Goal: Information Seeking & Learning: Compare options

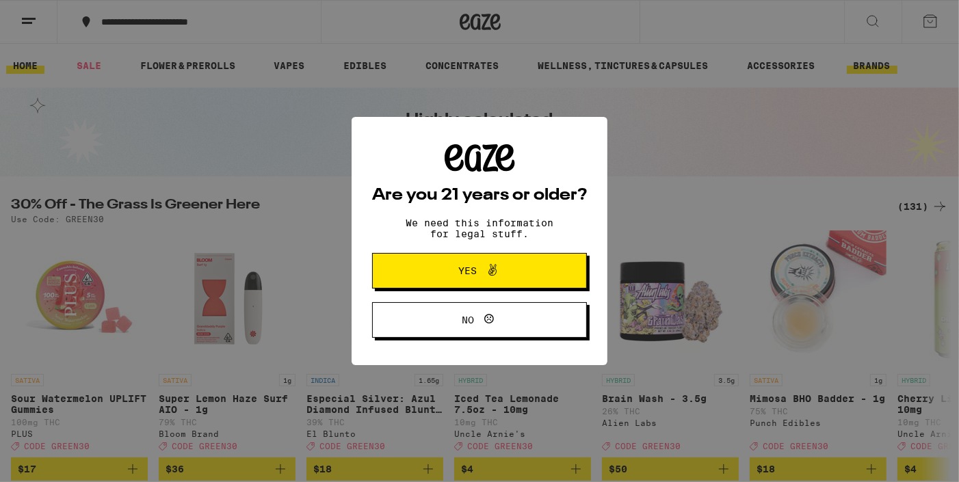
click at [873, 70] on div "Are you 21 years or older? We need this information for legal stuff. Yes No" at bounding box center [479, 241] width 959 height 482
click at [483, 278] on span at bounding box center [489, 271] width 23 height 18
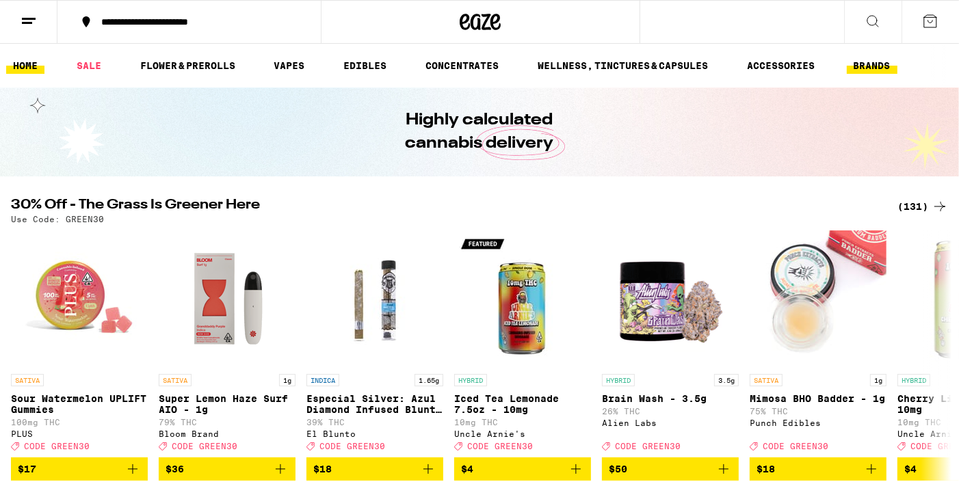
click at [863, 65] on link "BRANDS" at bounding box center [872, 65] width 51 height 16
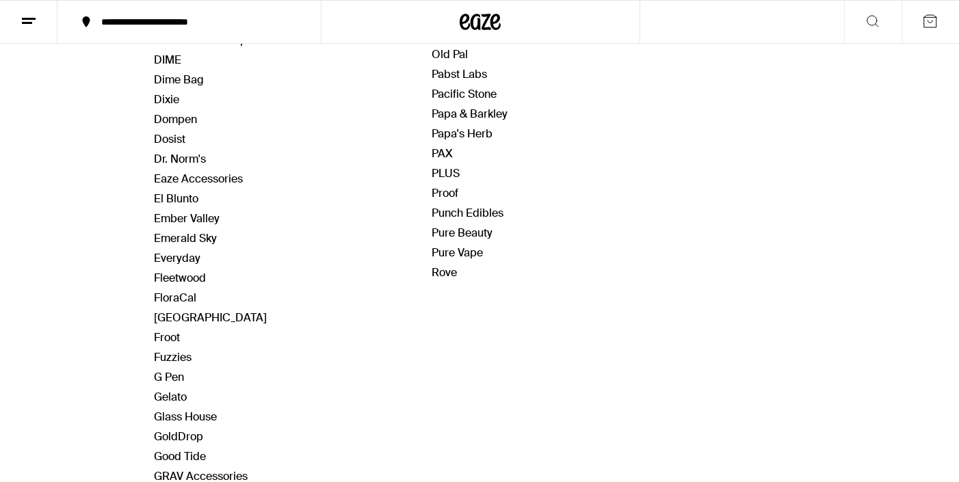
scroll to position [733, 0]
click at [446, 265] on link "Rove" at bounding box center [444, 272] width 25 height 14
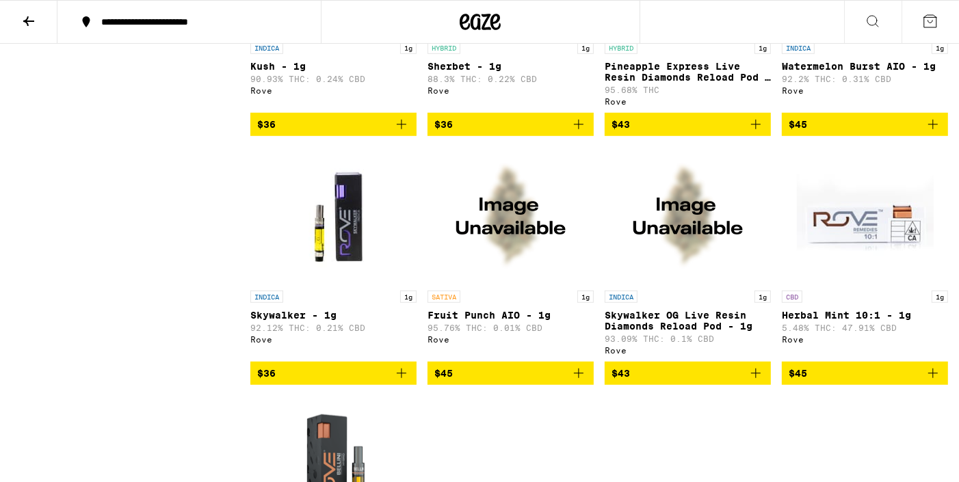
scroll to position [792, 0]
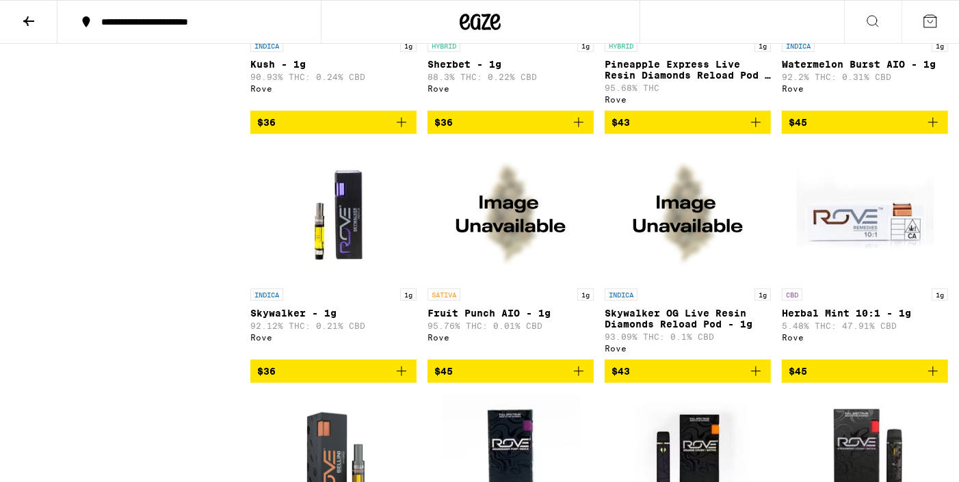
click at [900, 229] on img "Open page for Herbal Mint 10:1 - 1g from Rove" at bounding box center [865, 213] width 137 height 137
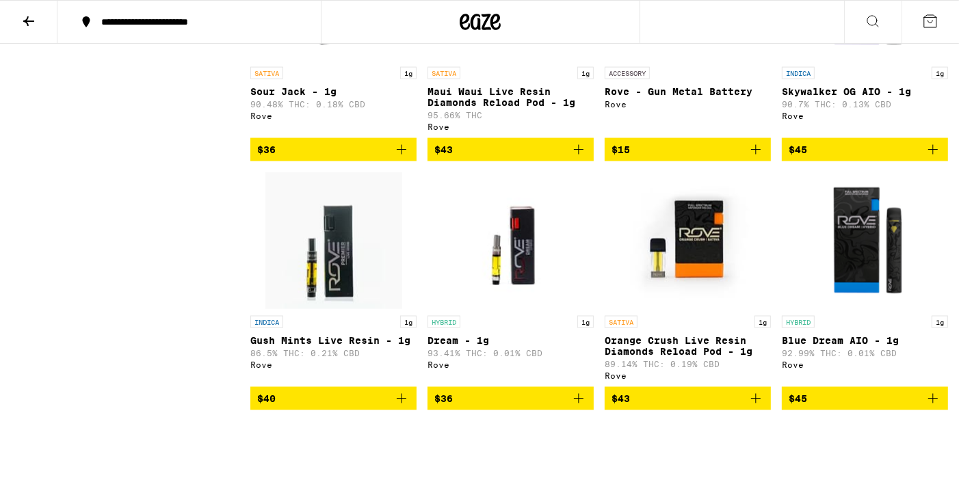
scroll to position [1760, 0]
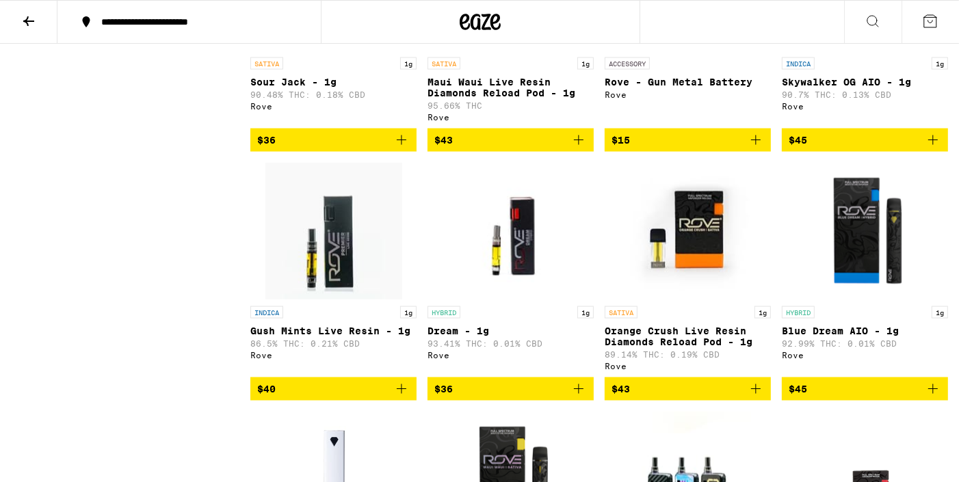
click at [347, 264] on img "Open page for Gush Mints Live Resin - 1g from Rove" at bounding box center [334, 231] width 137 height 137
click at [399, 289] on img "Open page for Gush Mints Live Resin - 1g from Rove" at bounding box center [334, 231] width 137 height 137
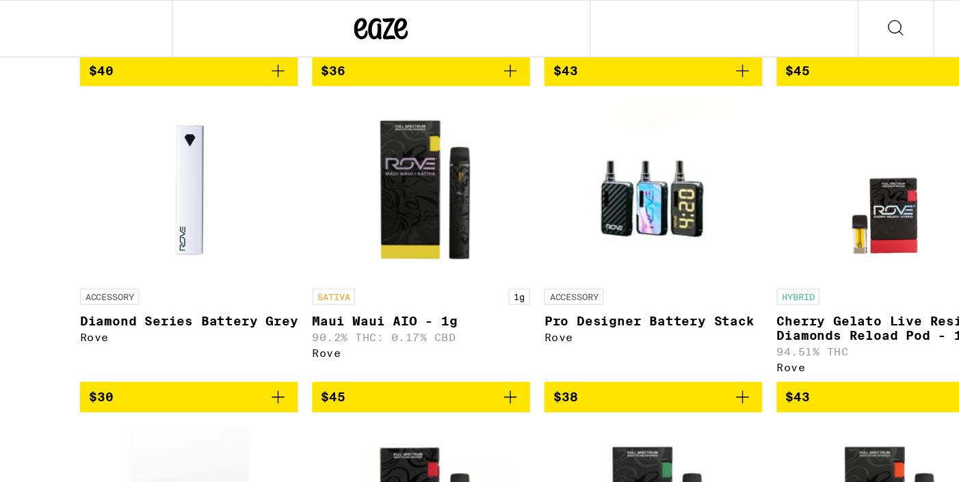
scroll to position [1897, 0]
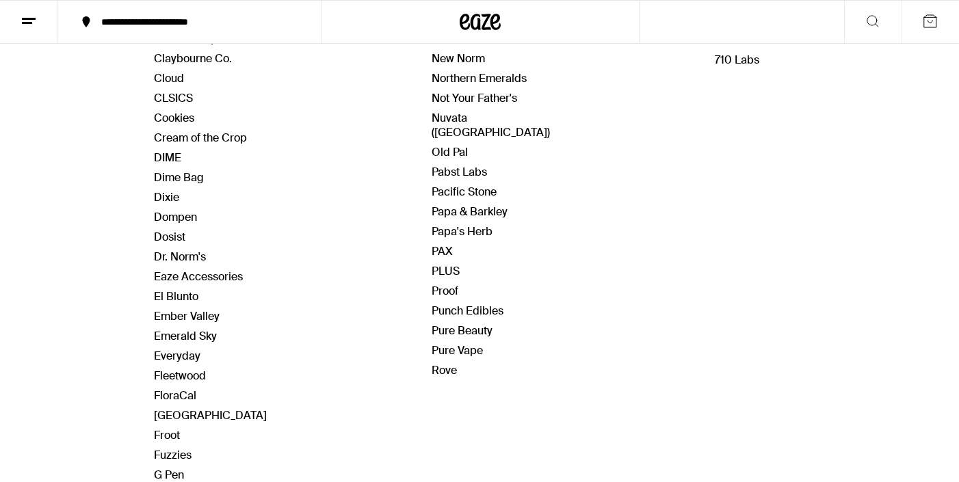
scroll to position [679, 0]
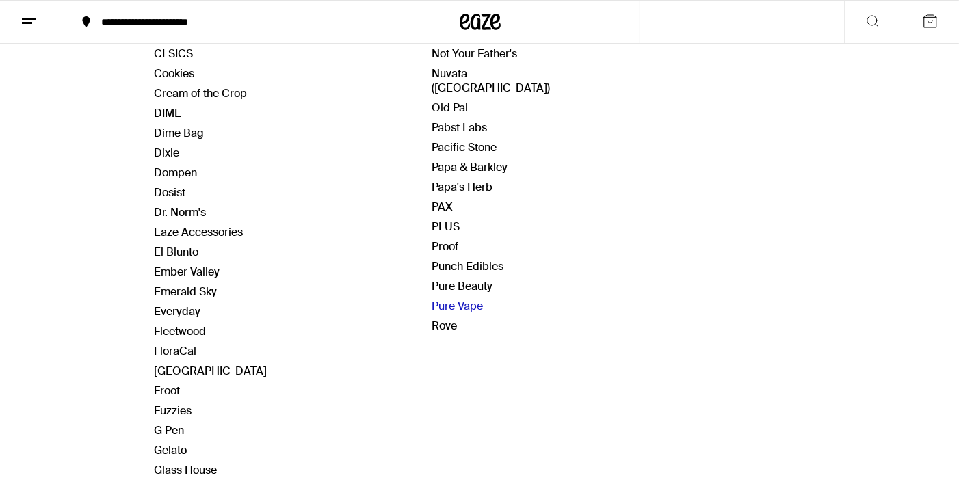
click at [472, 299] on link "Pure Vape" at bounding box center [457, 306] width 51 height 14
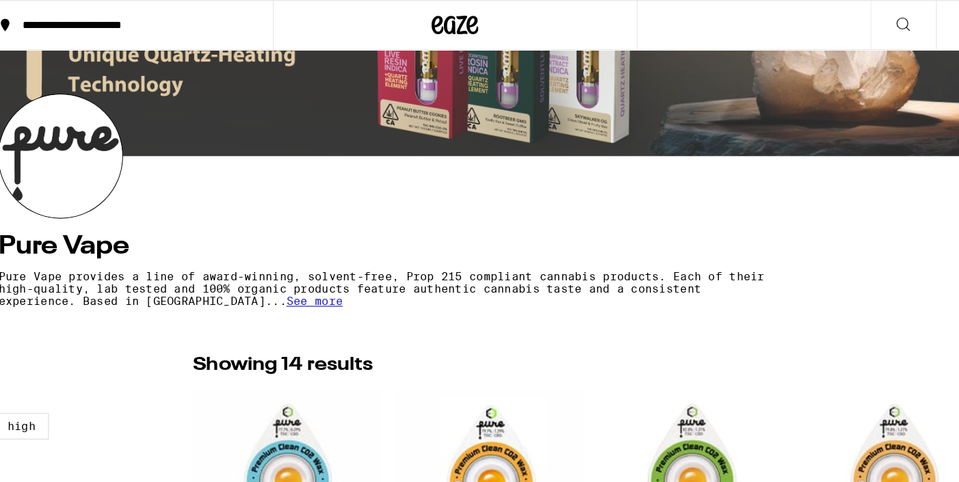
scroll to position [100, 0]
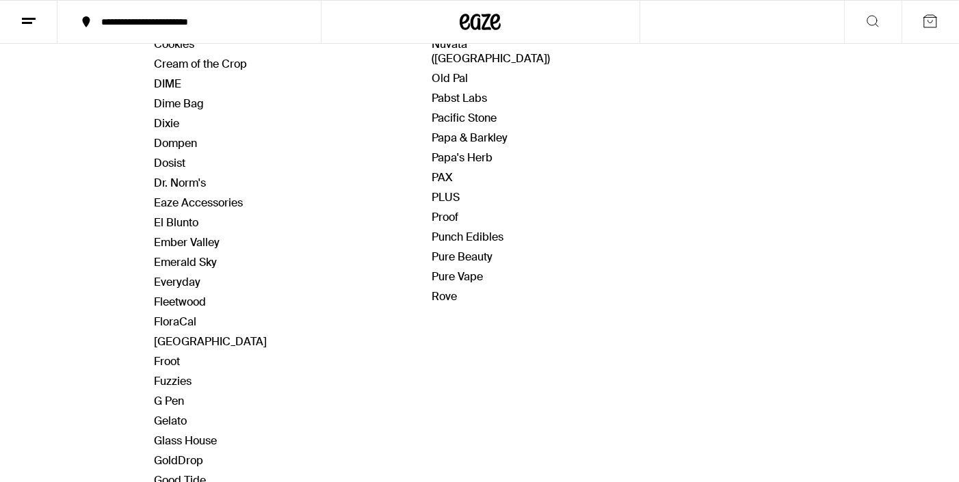
scroll to position [747, 0]
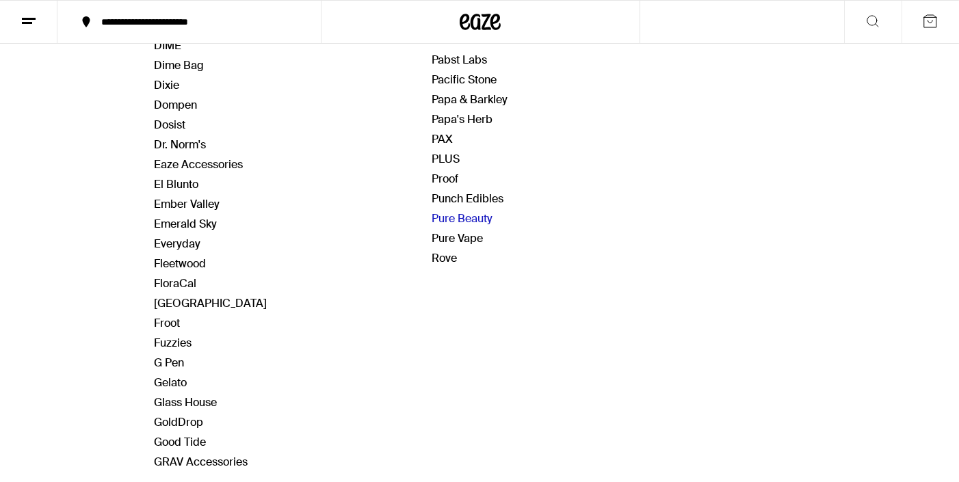
click at [461, 211] on link "Pure Beauty" at bounding box center [462, 218] width 61 height 14
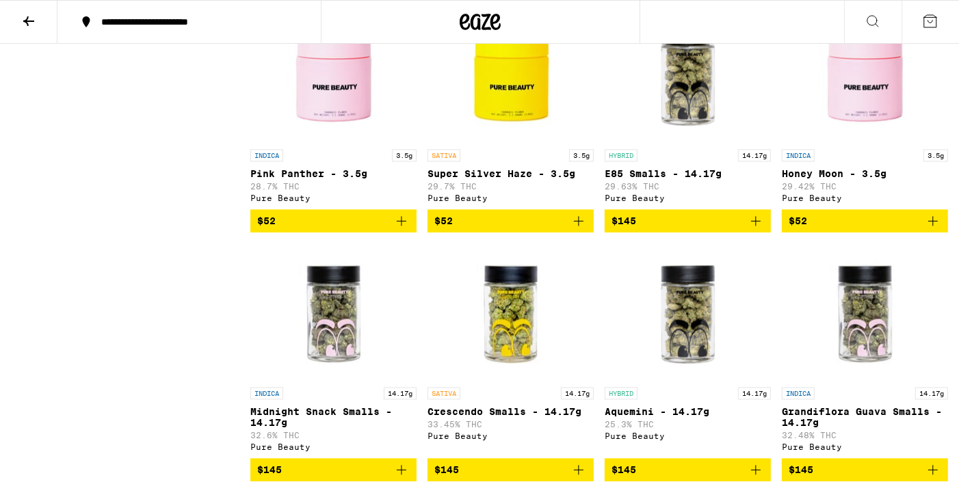
scroll to position [2388, 0]
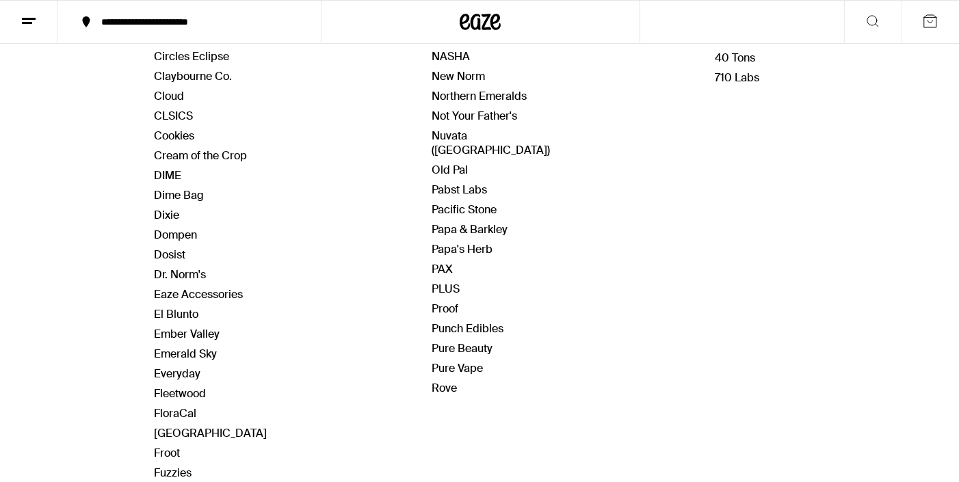
scroll to position [716, 0]
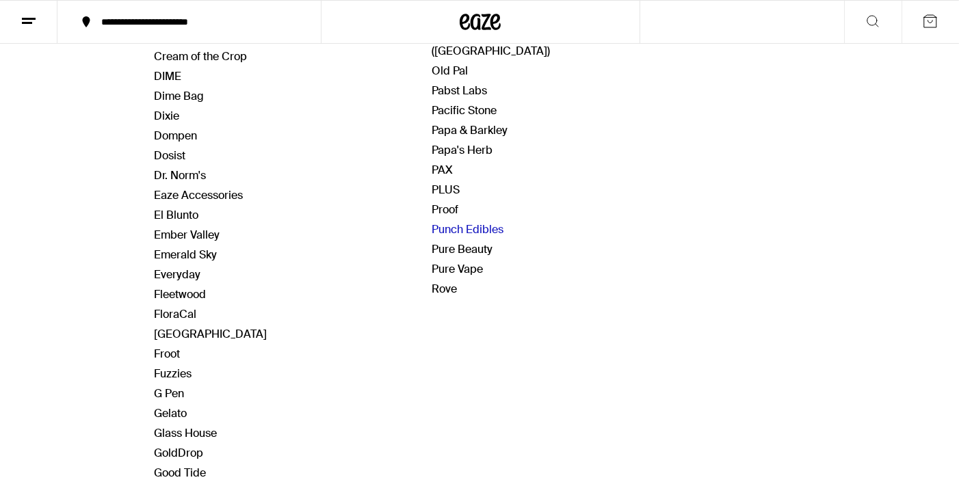
click at [463, 222] on link "Punch Edibles" at bounding box center [468, 229] width 72 height 14
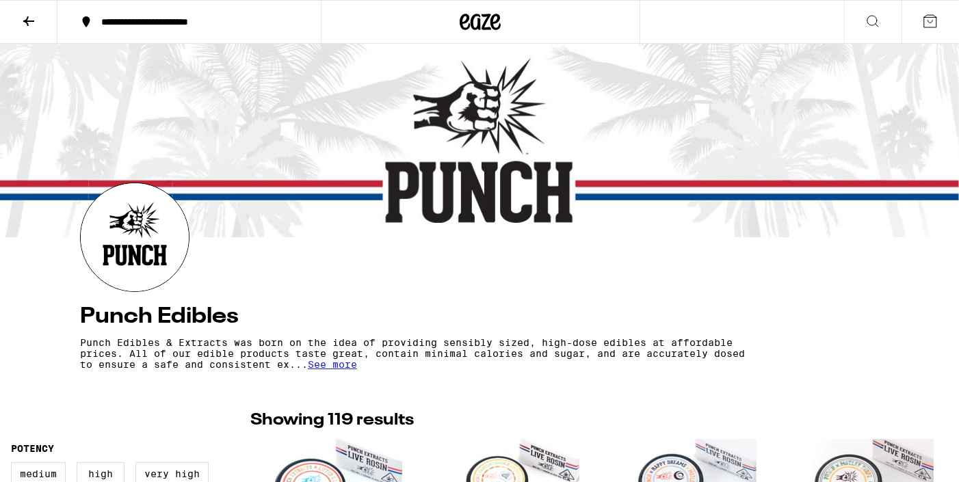
click at [25, 19] on icon at bounding box center [28, 21] width 11 height 10
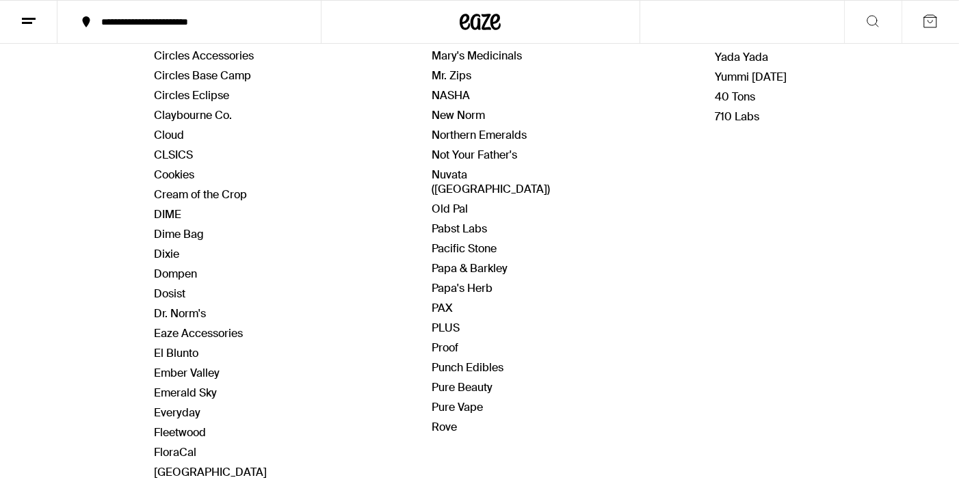
scroll to position [589, 0]
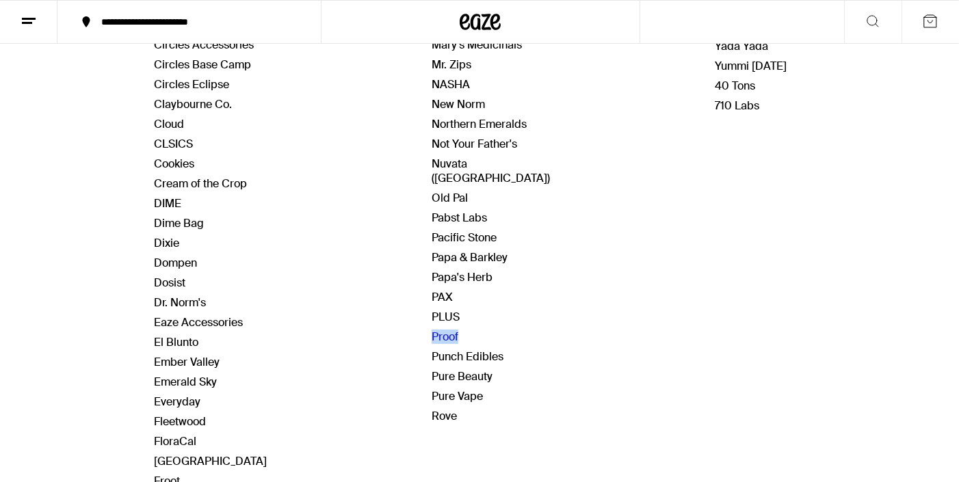
click at [441, 330] on link "Proof" at bounding box center [445, 337] width 27 height 14
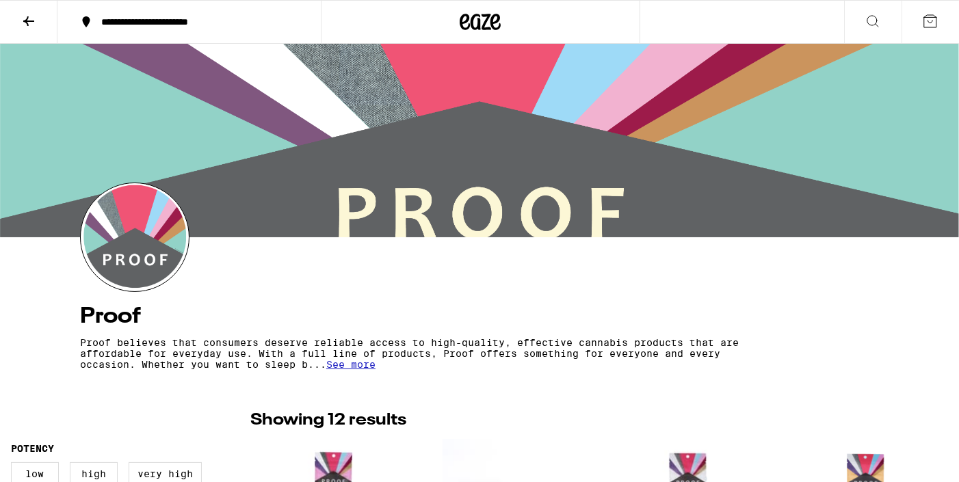
click at [23, 19] on icon at bounding box center [29, 21] width 16 height 16
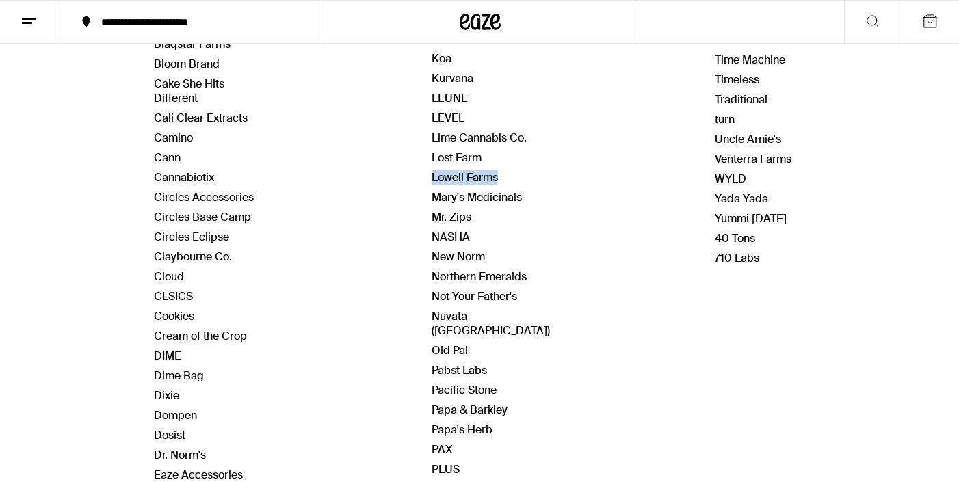
scroll to position [452, 0]
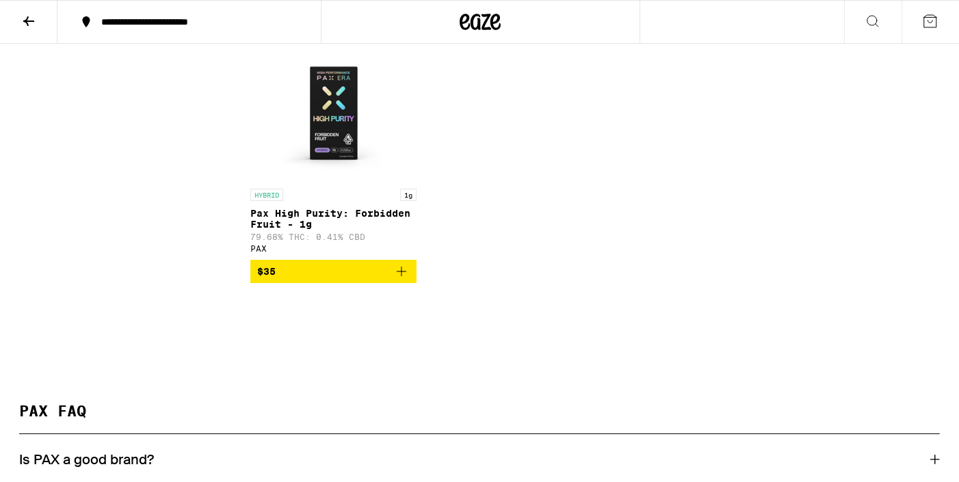
scroll to position [4136, 0]
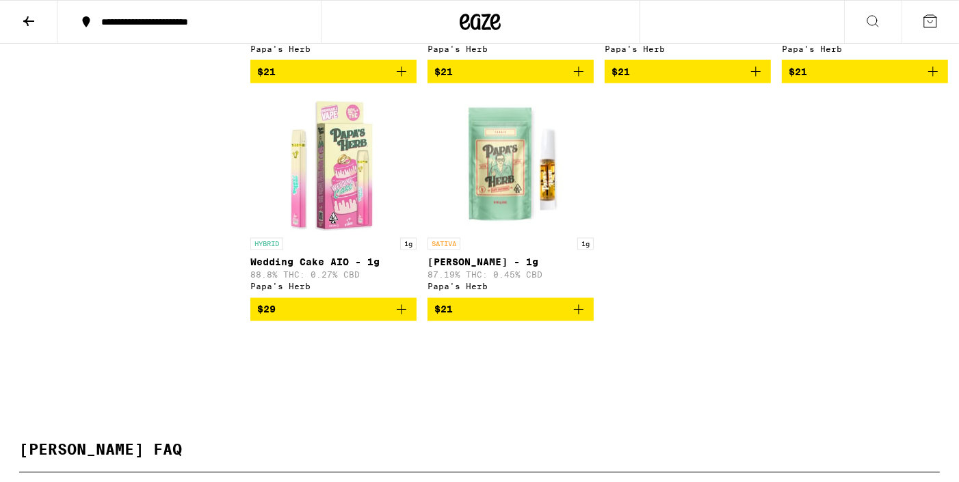
scroll to position [2000, 0]
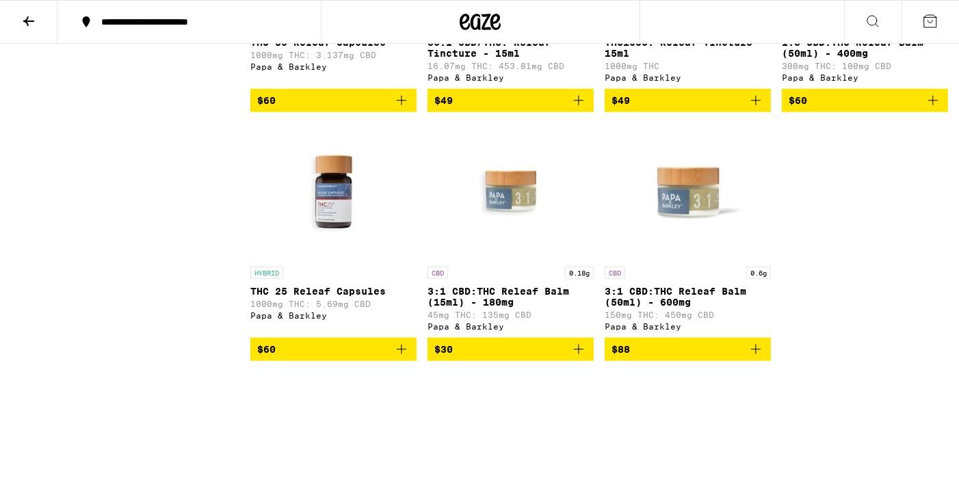
scroll to position [1065, 0]
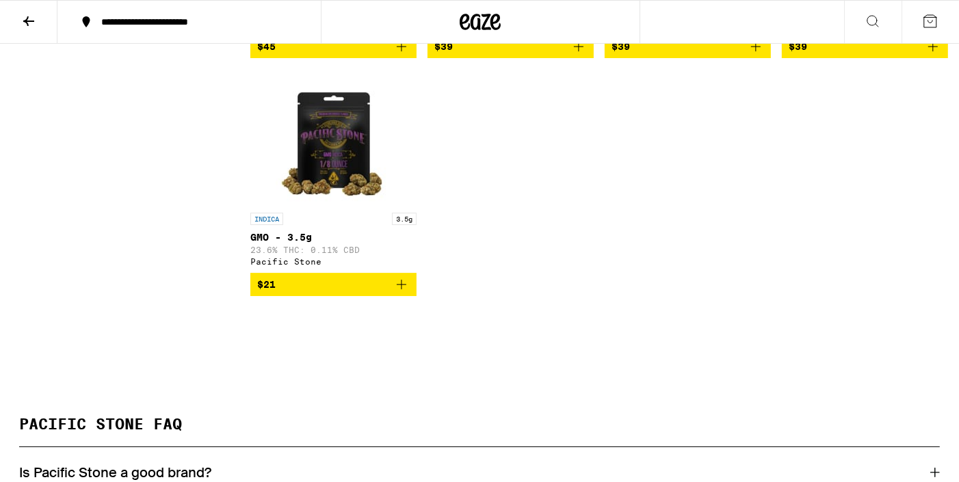
scroll to position [3557, 0]
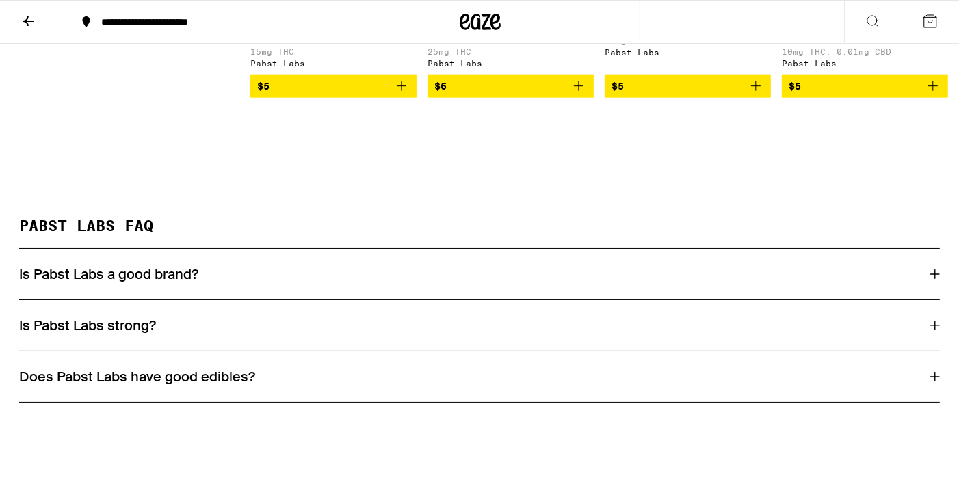
scroll to position [1319, 0]
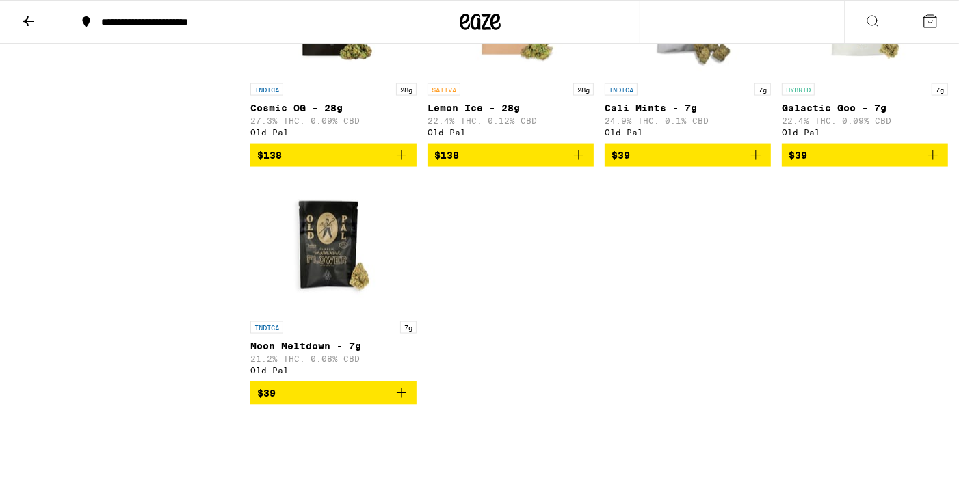
scroll to position [1753, 0]
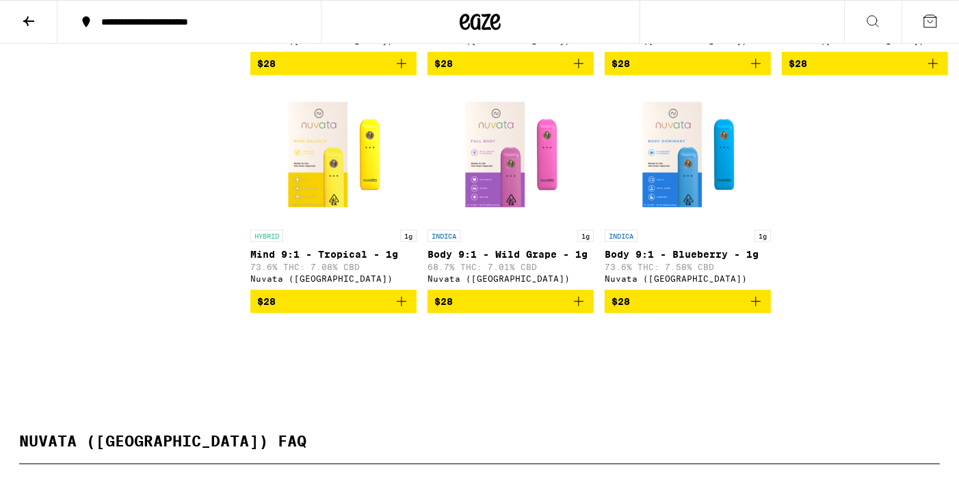
scroll to position [618, 0]
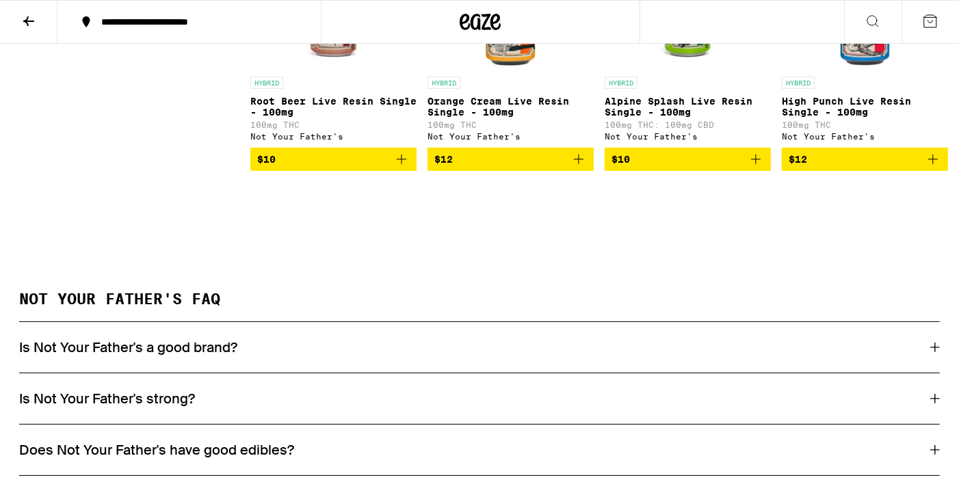
scroll to position [471, 0]
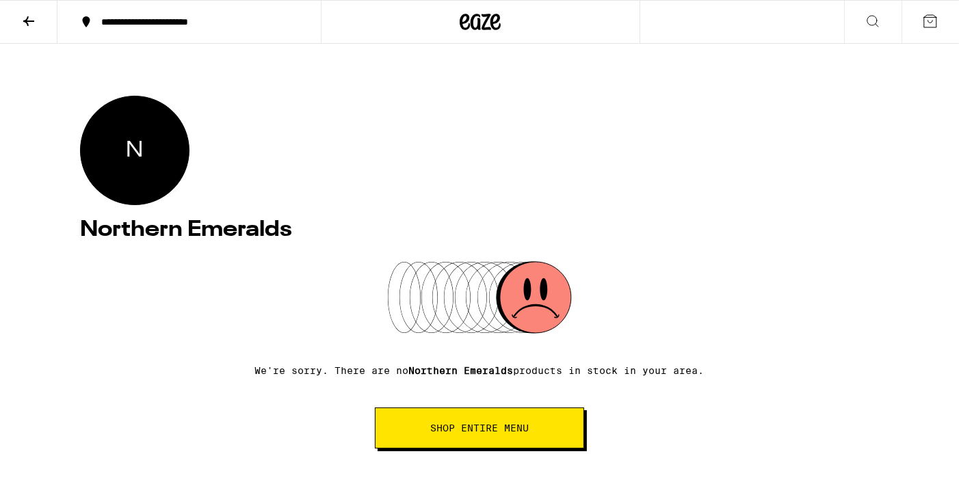
scroll to position [85, 0]
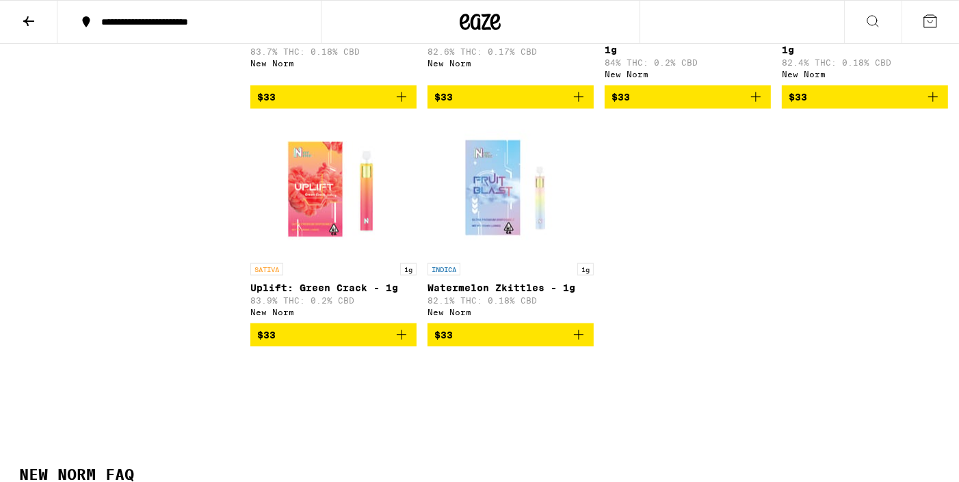
scroll to position [1285, 0]
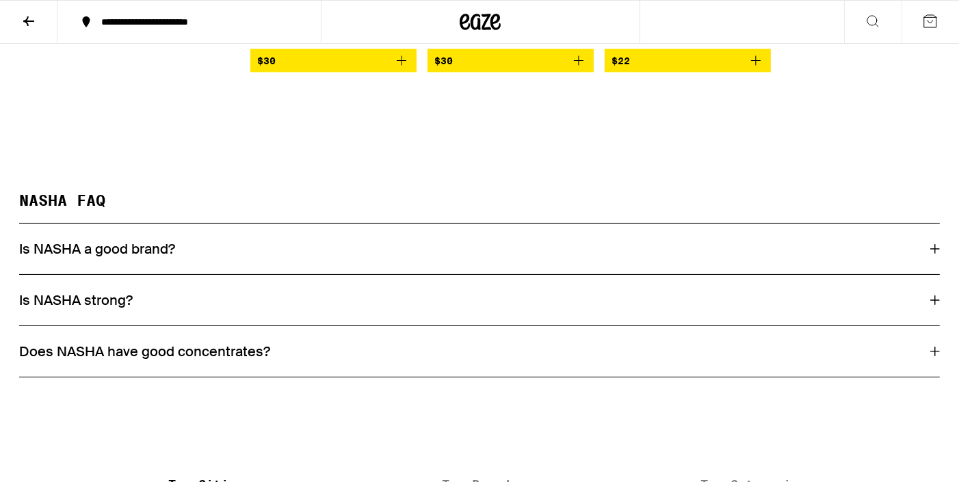
scroll to position [6341, 0]
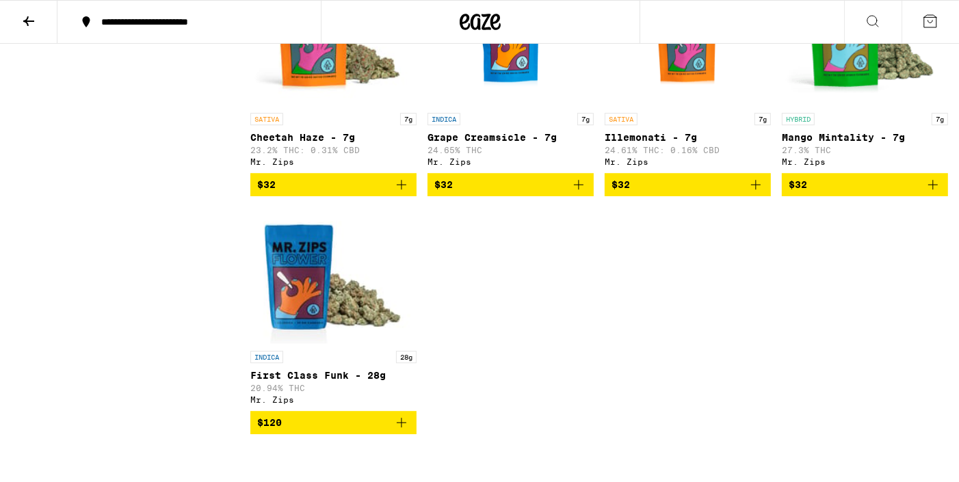
scroll to position [3088, 0]
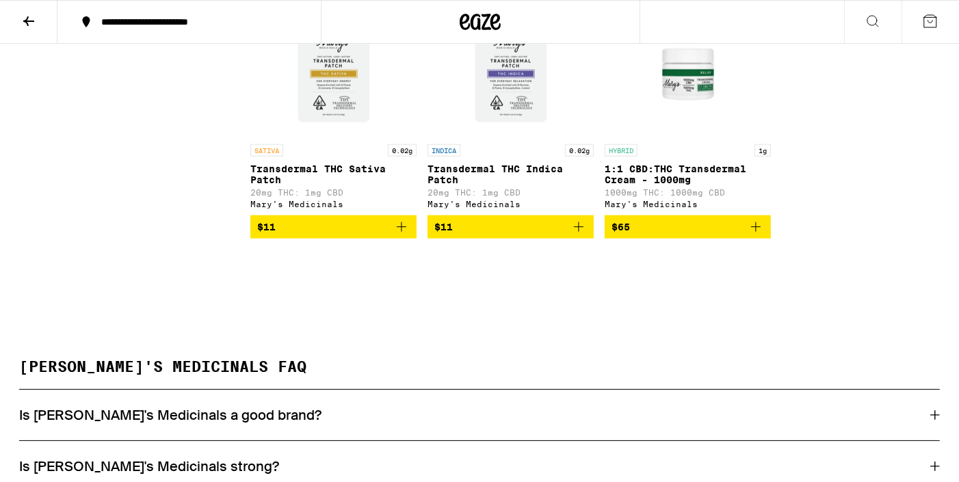
scroll to position [1152, 0]
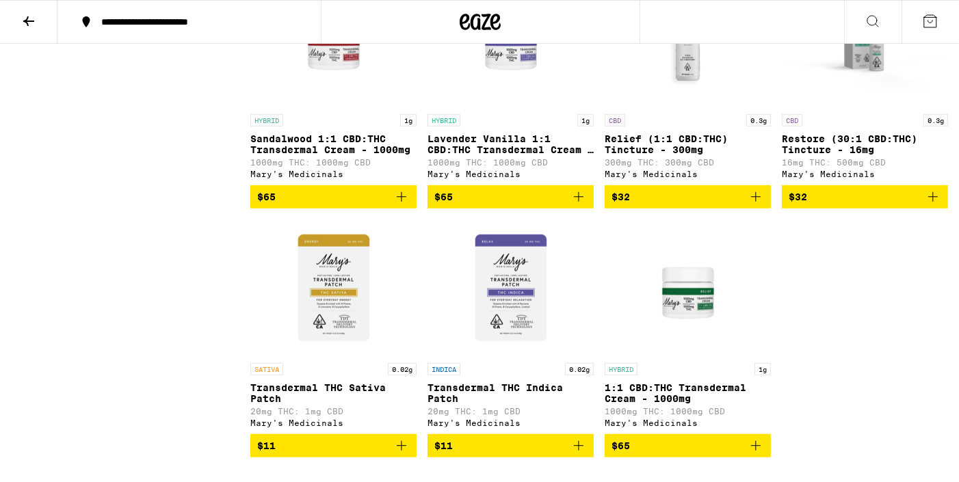
scroll to position [949, 0]
